Goal: Download file/media

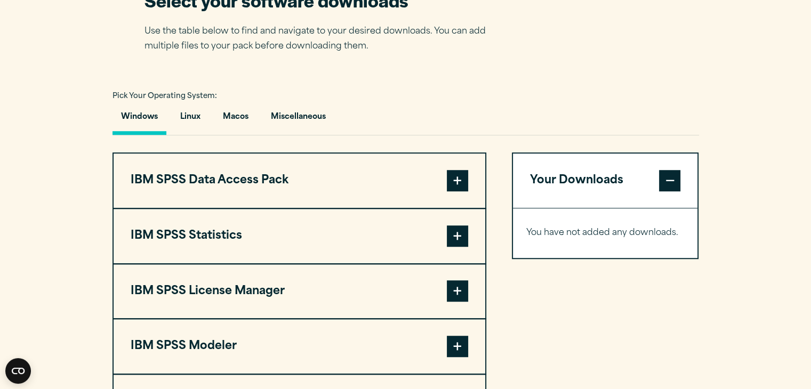
scroll to position [716, 0]
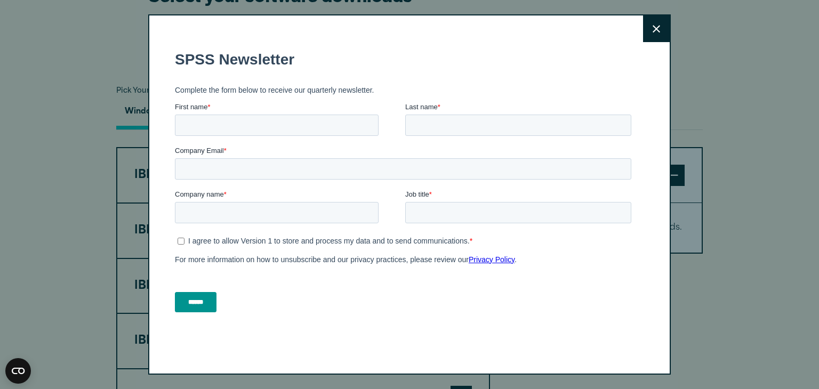
click at [652, 26] on icon at bounding box center [655, 28] width 7 height 7
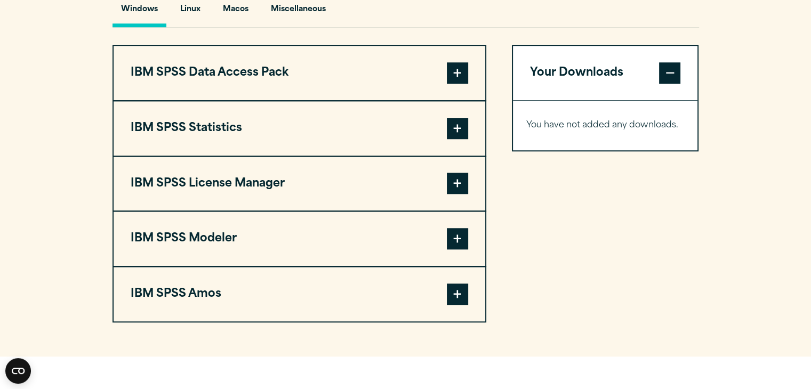
scroll to position [820, 0]
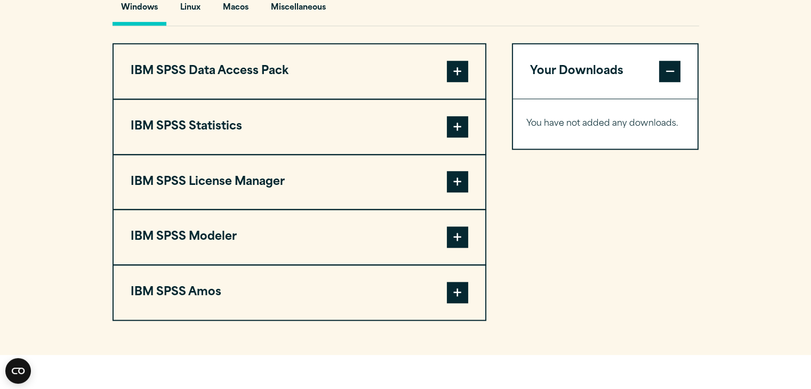
click at [459, 124] on span at bounding box center [457, 126] width 21 height 21
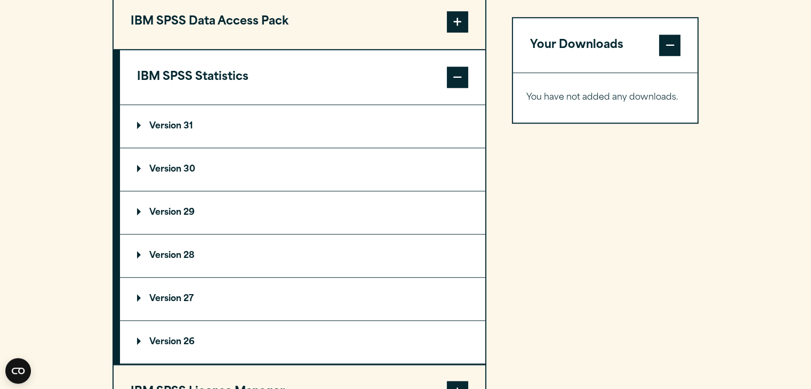
scroll to position [878, 0]
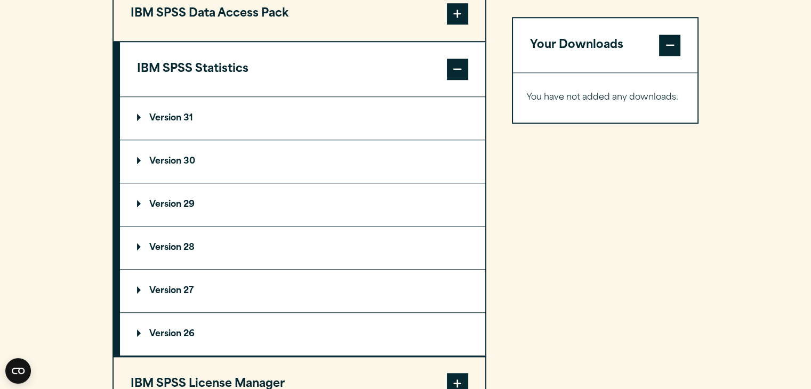
click at [153, 115] on p "Version 31" at bounding box center [165, 118] width 56 height 9
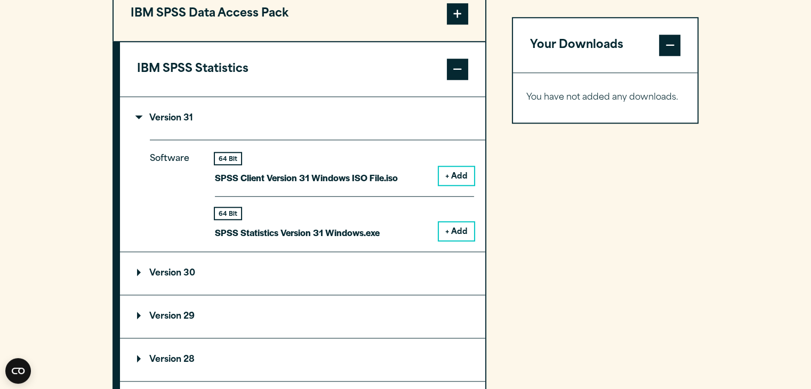
click at [458, 229] on button "+ Add" at bounding box center [456, 231] width 35 height 18
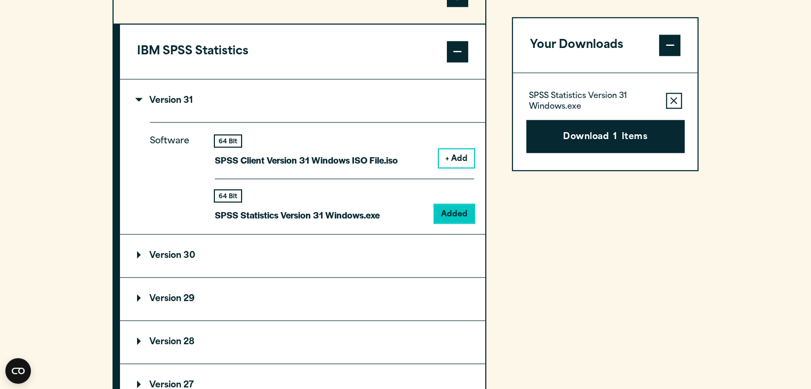
scroll to position [896, 0]
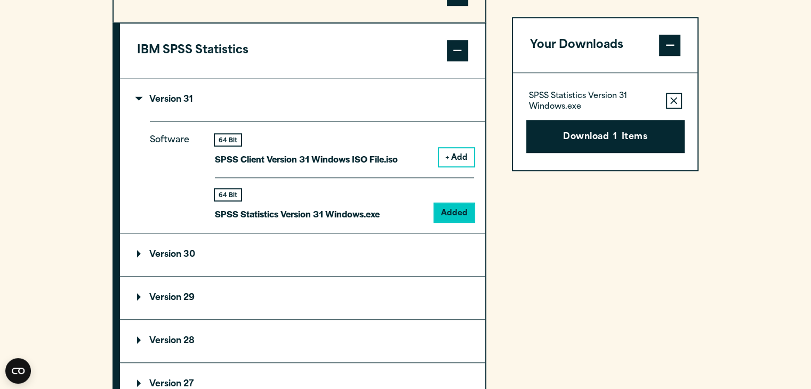
click at [226, 197] on div "64 Bit" at bounding box center [228, 194] width 26 height 11
click at [299, 213] on p "SPSS Statistics Version 31 Windows.exe" at bounding box center [297, 213] width 165 height 15
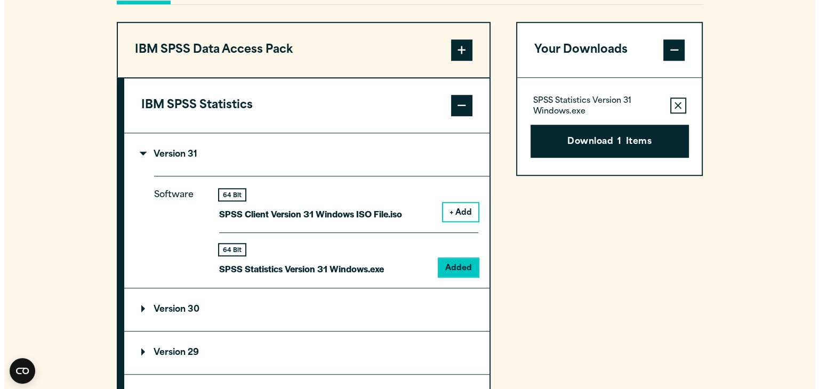
scroll to position [844, 0]
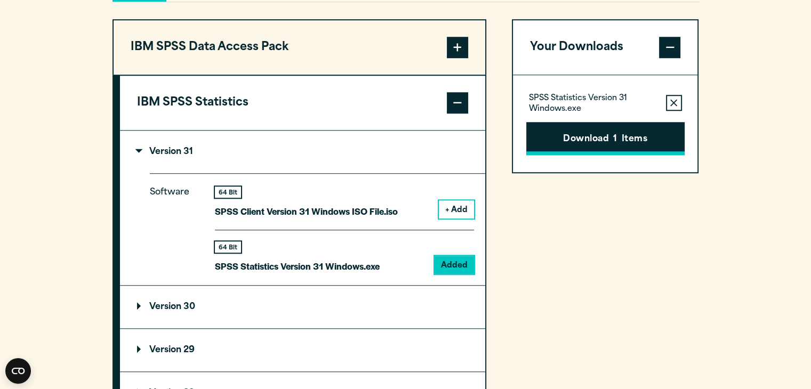
click at [589, 143] on button "Download 1 Items" at bounding box center [605, 138] width 158 height 33
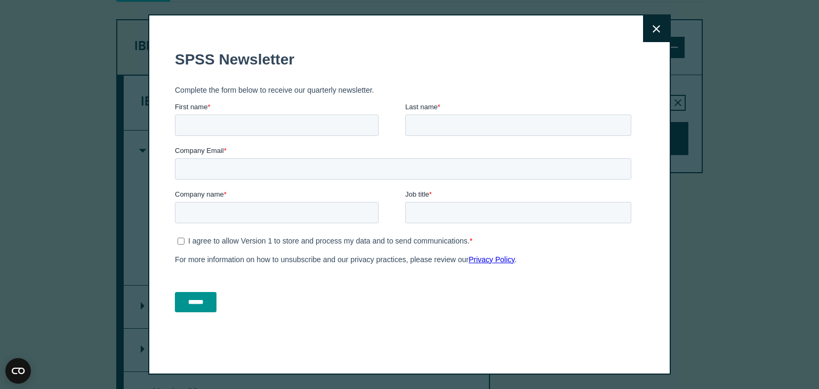
click at [645, 29] on button "Close" at bounding box center [656, 28] width 27 height 27
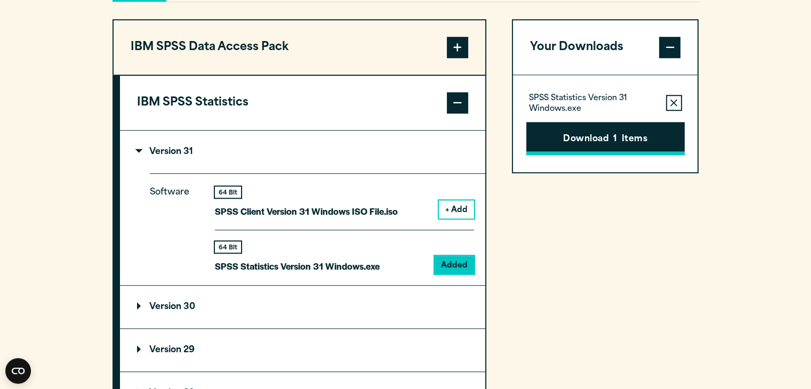
click at [577, 145] on button "Download 1 Items" at bounding box center [605, 138] width 158 height 33
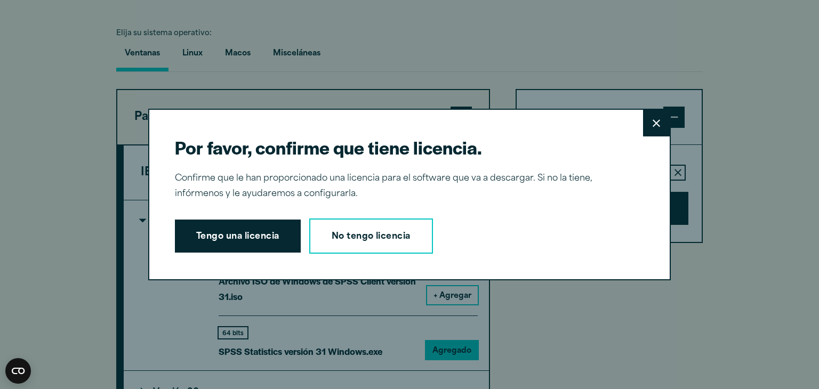
scroll to position [914, 0]
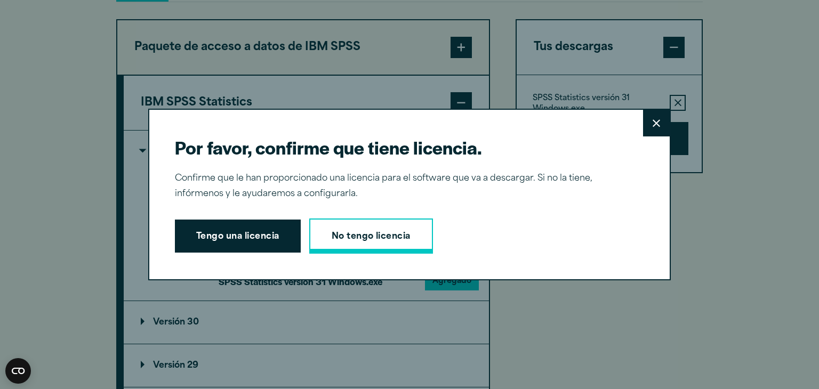
click at [358, 234] on font "No tengo licencia" at bounding box center [370, 236] width 79 height 9
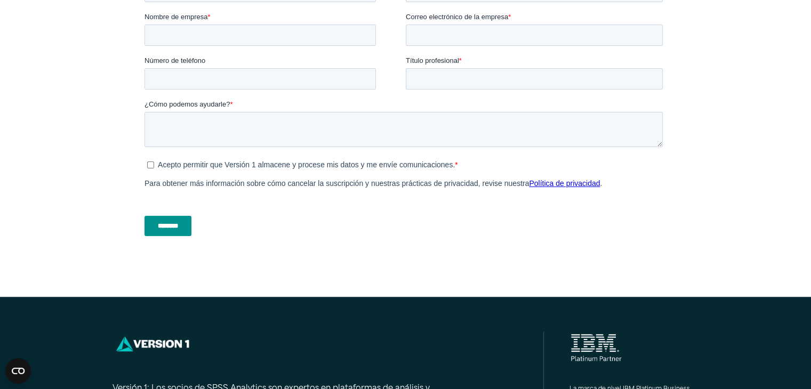
scroll to position [456, 0]
